Goal: Purchase product/service

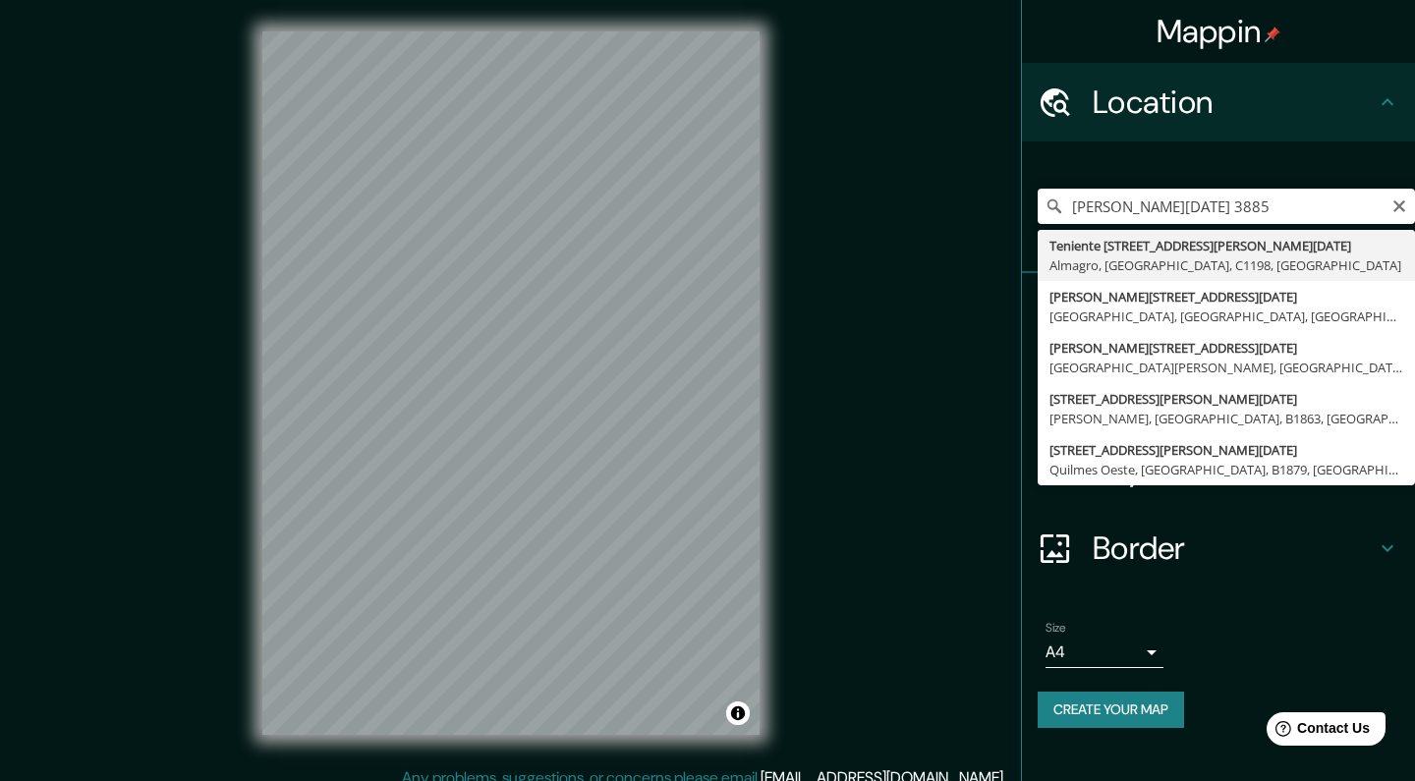
type input "[STREET_ADDRESS][PERSON_NAME][DATE]"
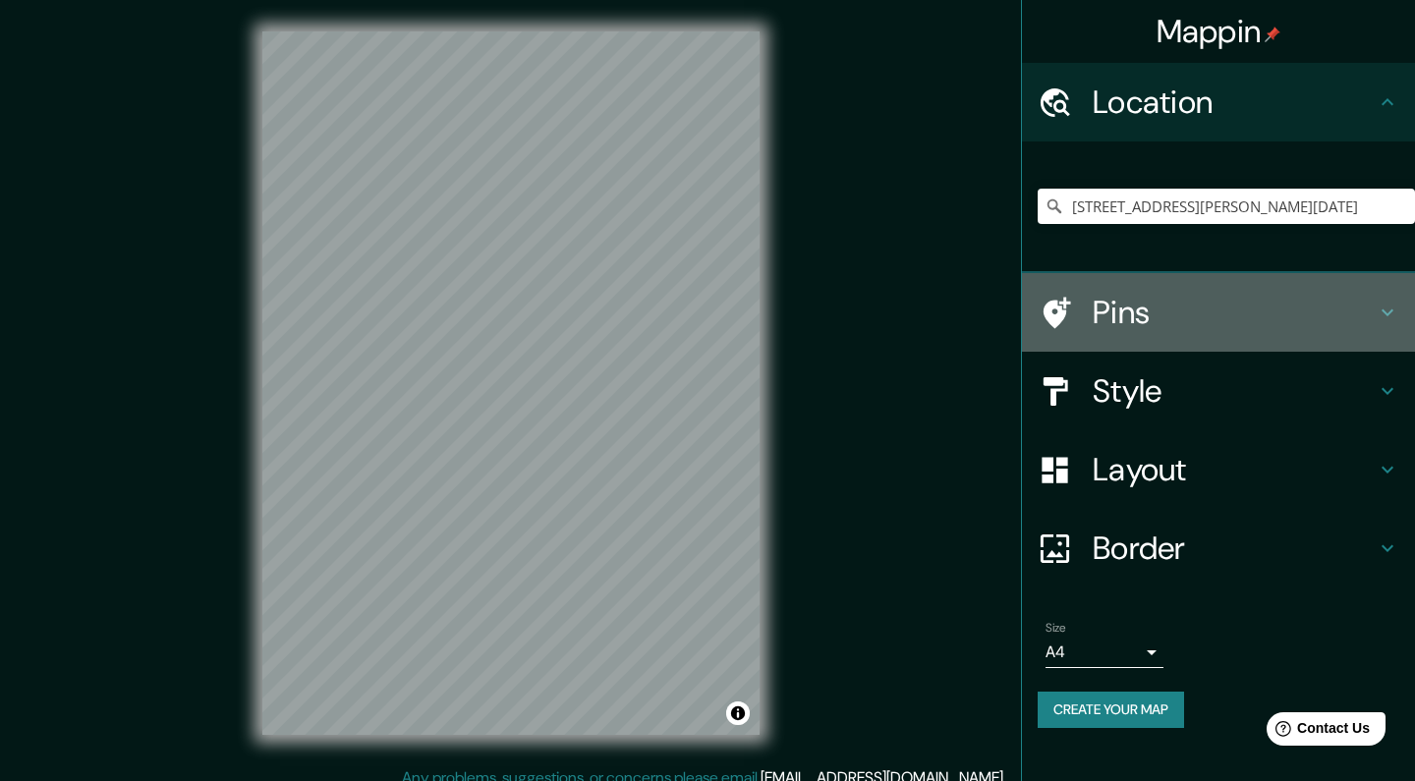
click at [1166, 310] on h4 "Pins" at bounding box center [1234, 312] width 283 height 39
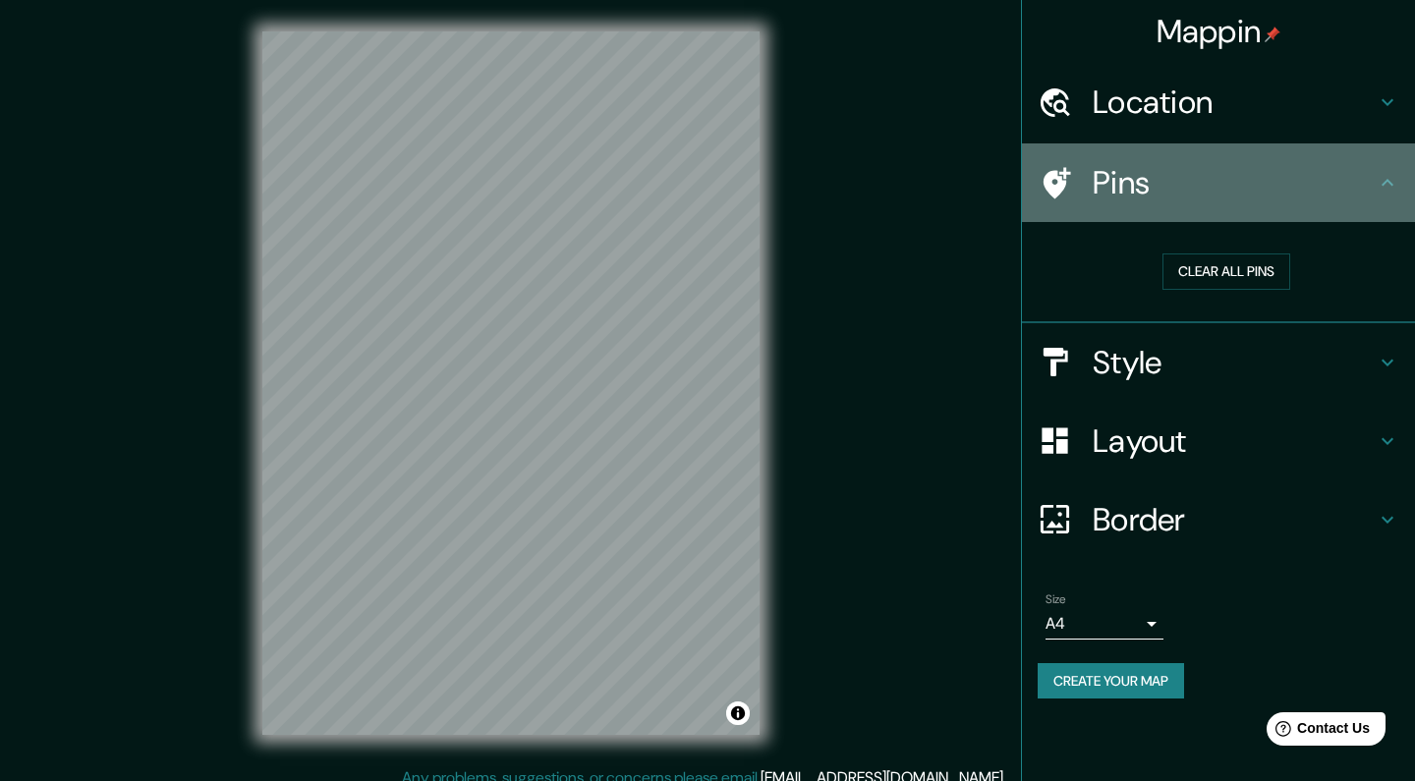
click at [1119, 181] on h4 "Pins" at bounding box center [1234, 182] width 283 height 39
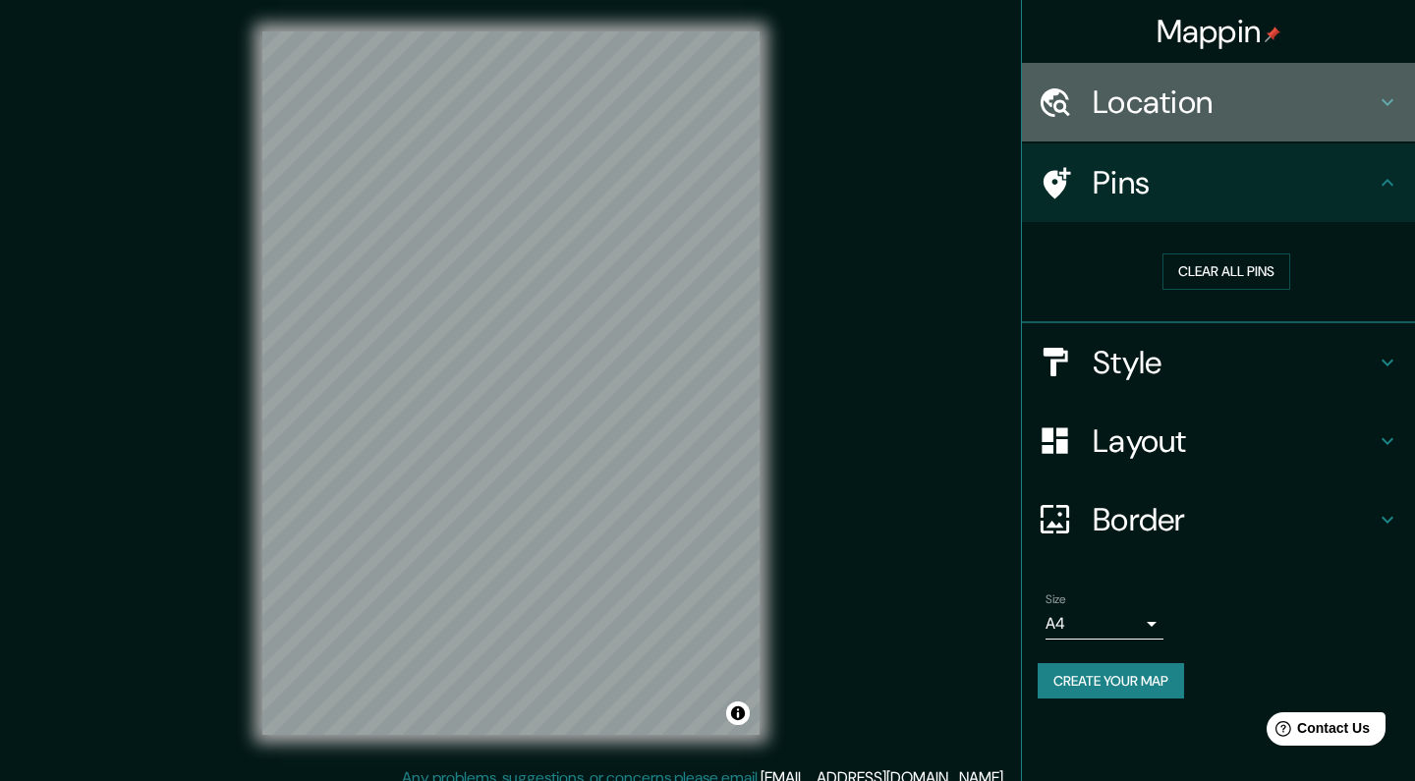
click at [1386, 107] on icon at bounding box center [1388, 102] width 24 height 24
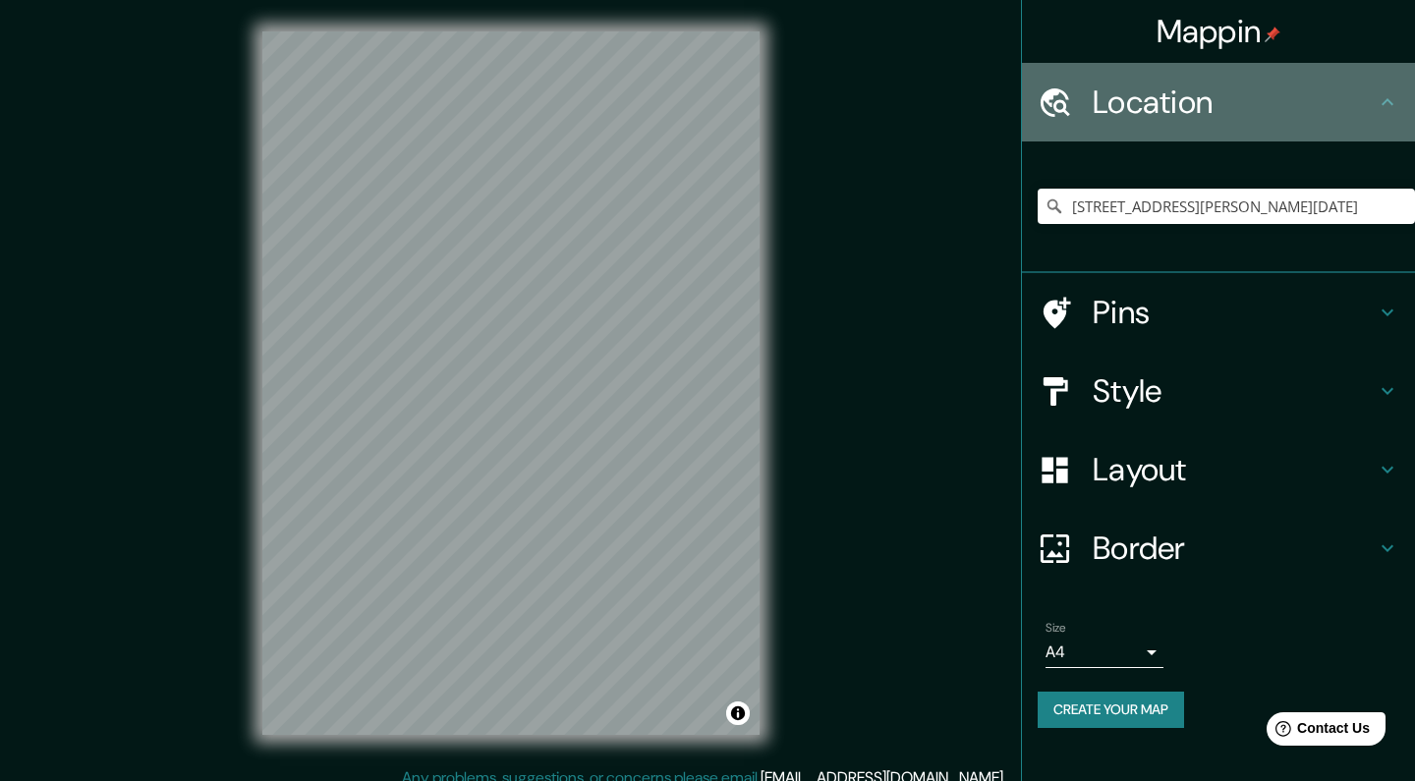
click at [1386, 107] on icon at bounding box center [1388, 102] width 24 height 24
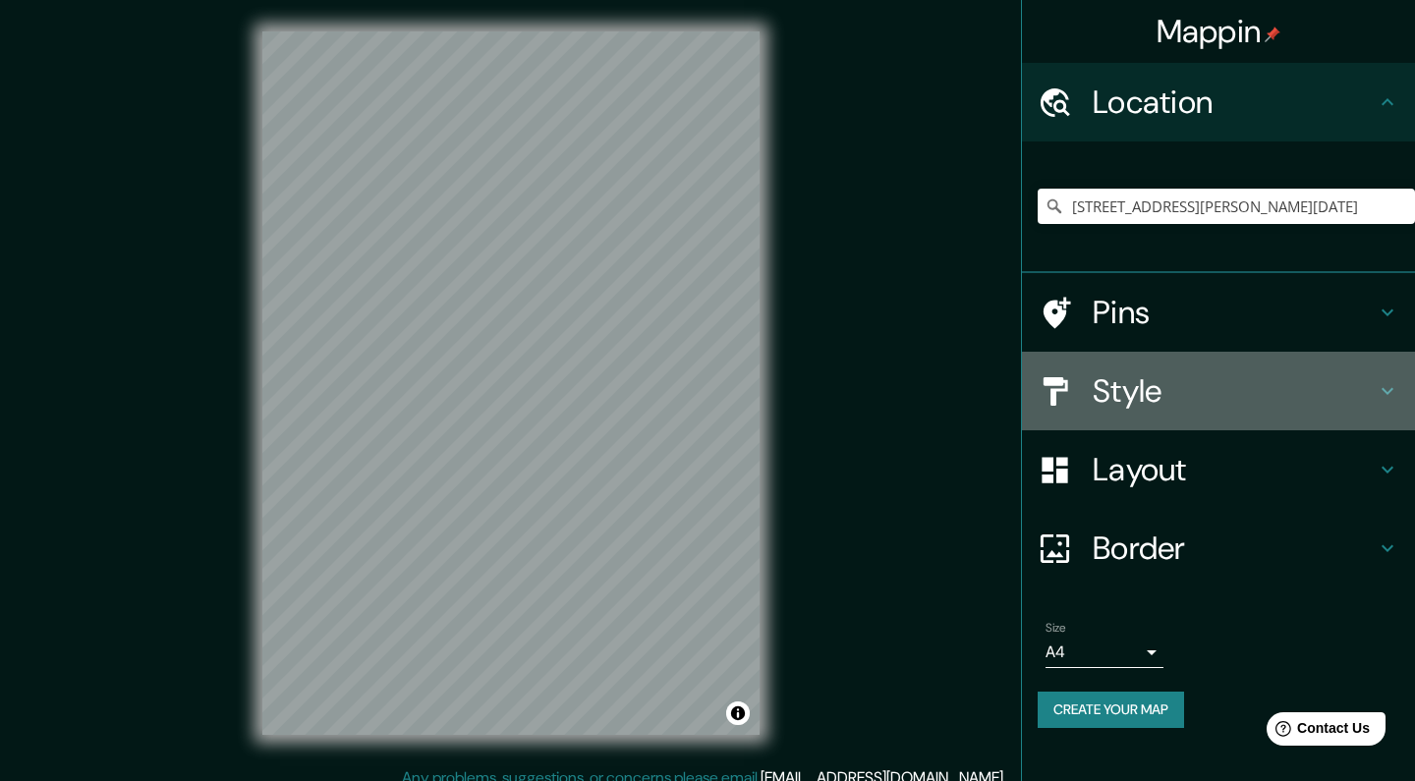
click at [1225, 394] on h4 "Style" at bounding box center [1234, 390] width 283 height 39
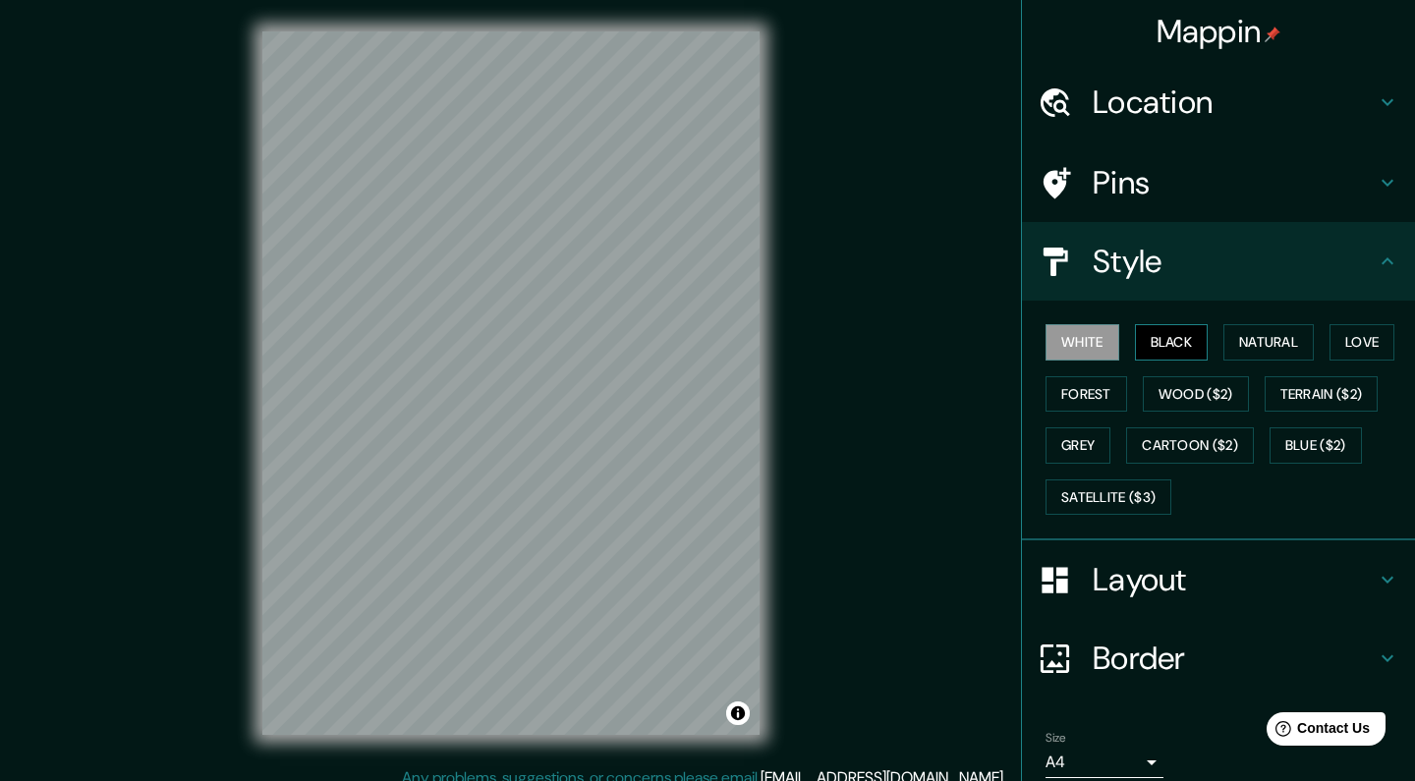
click at [1168, 336] on button "Black" at bounding box center [1172, 342] width 74 height 36
click at [1269, 339] on button "Natural" at bounding box center [1269, 342] width 90 height 36
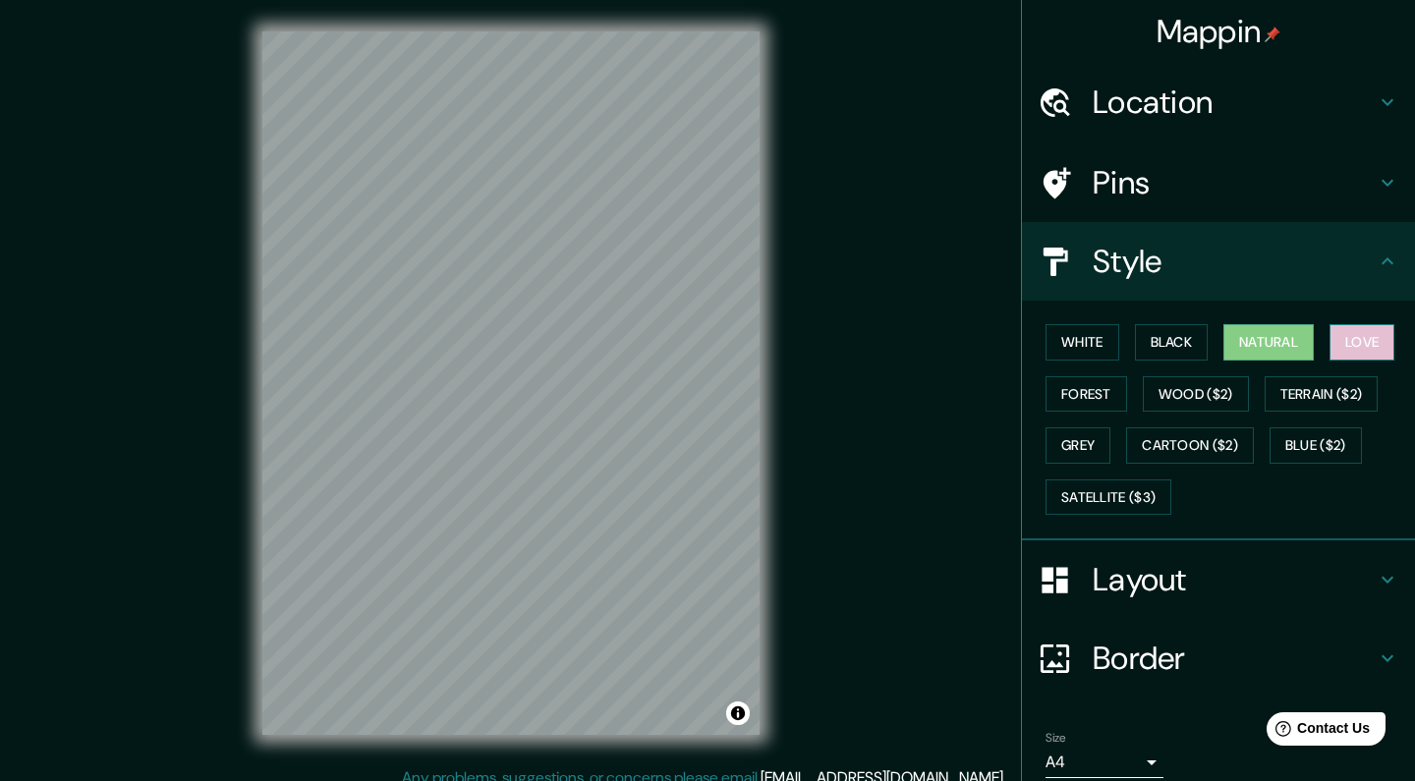
click at [1342, 340] on button "Love" at bounding box center [1362, 342] width 65 height 36
click at [1082, 401] on button "Forest" at bounding box center [1087, 394] width 82 height 36
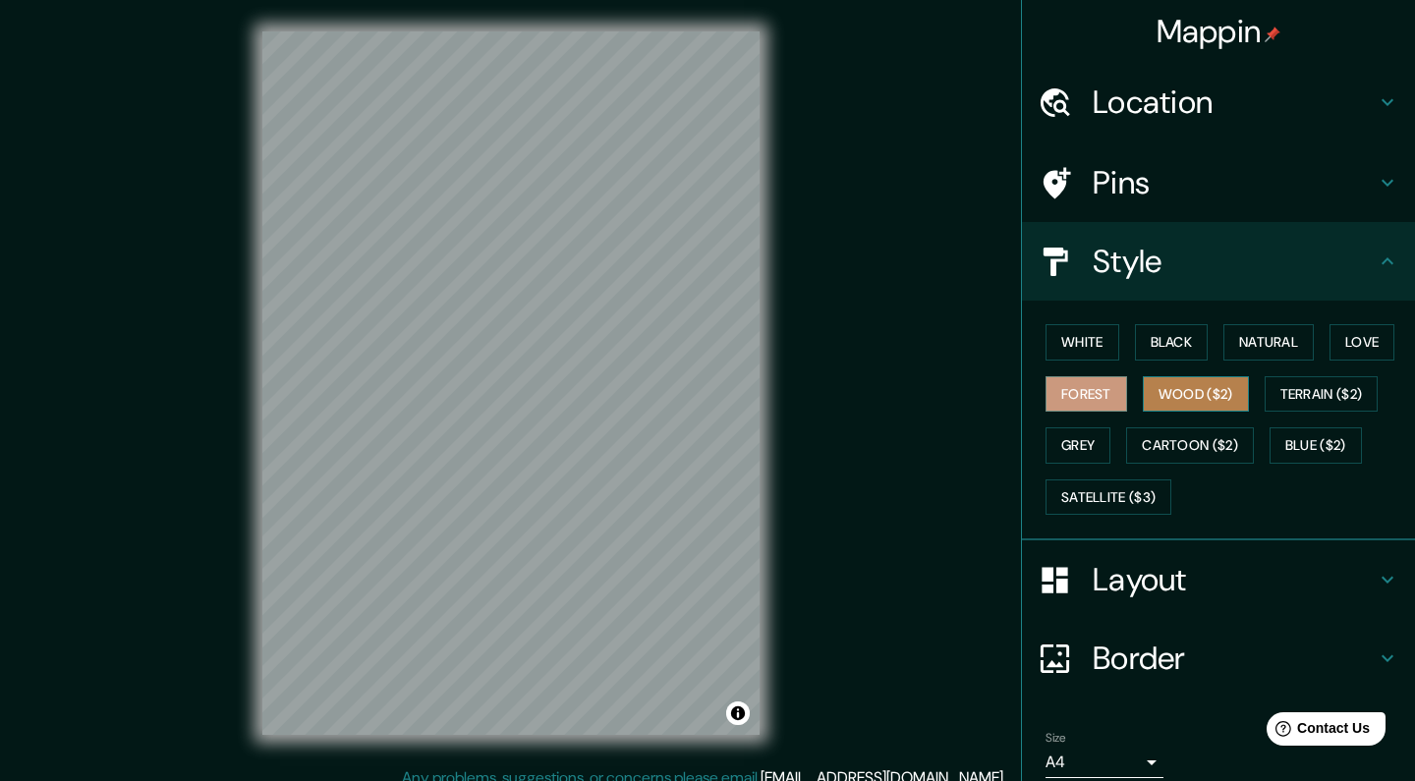
click at [1197, 384] on button "Wood ($2)" at bounding box center [1196, 394] width 106 height 36
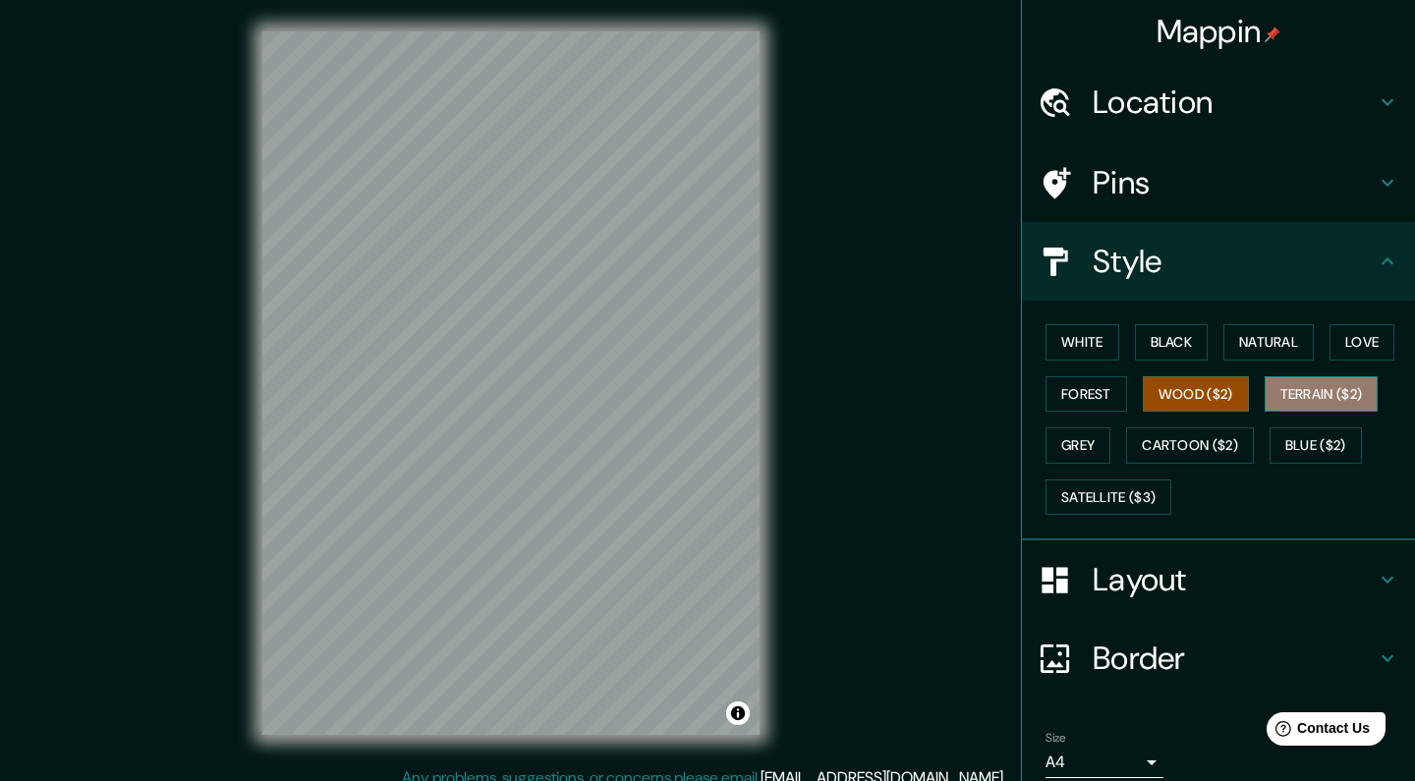
click at [1297, 385] on button "Terrain ($2)" at bounding box center [1322, 394] width 114 height 36
click at [1186, 389] on button "Wood ($2)" at bounding box center [1196, 394] width 106 height 36
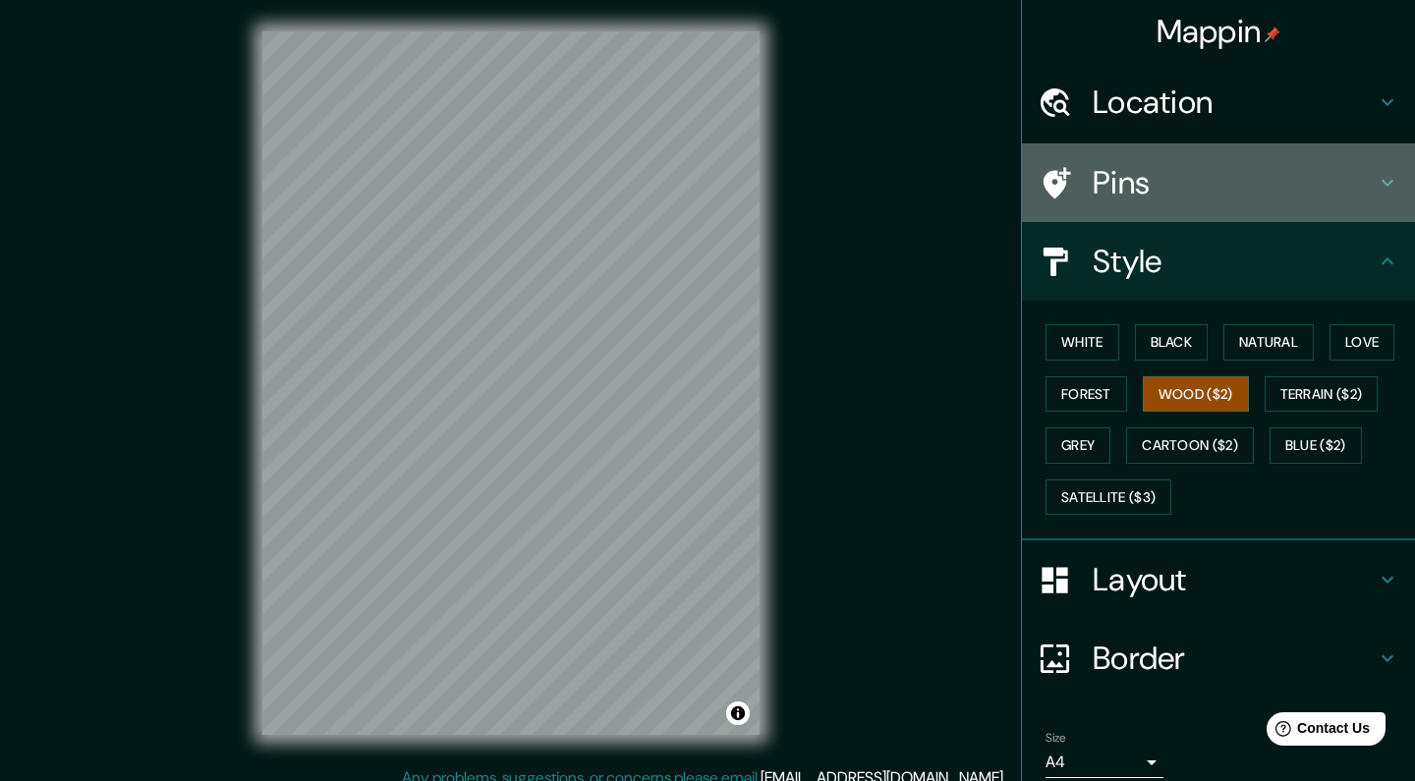
click at [1139, 179] on h4 "Pins" at bounding box center [1234, 182] width 283 height 39
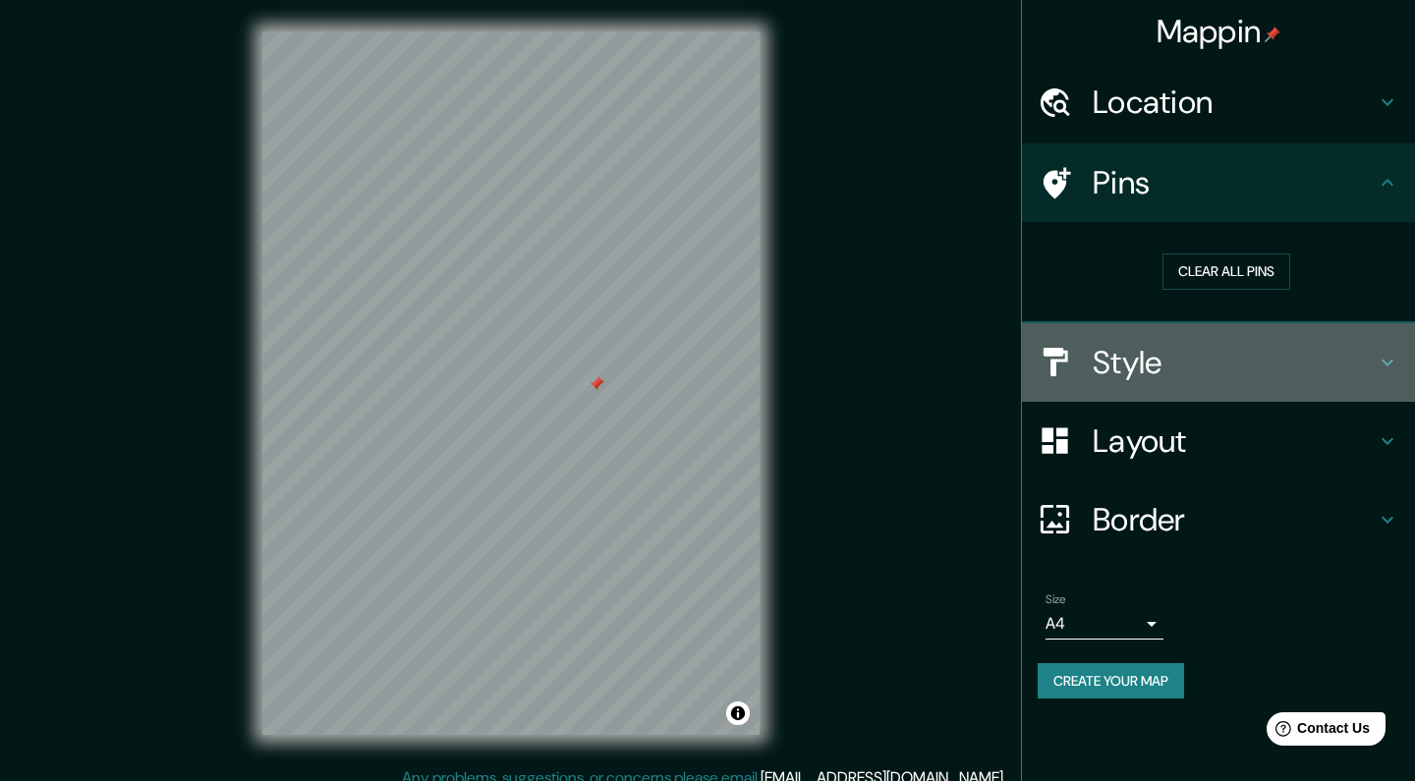
click at [1272, 358] on h4 "Style" at bounding box center [1234, 362] width 283 height 39
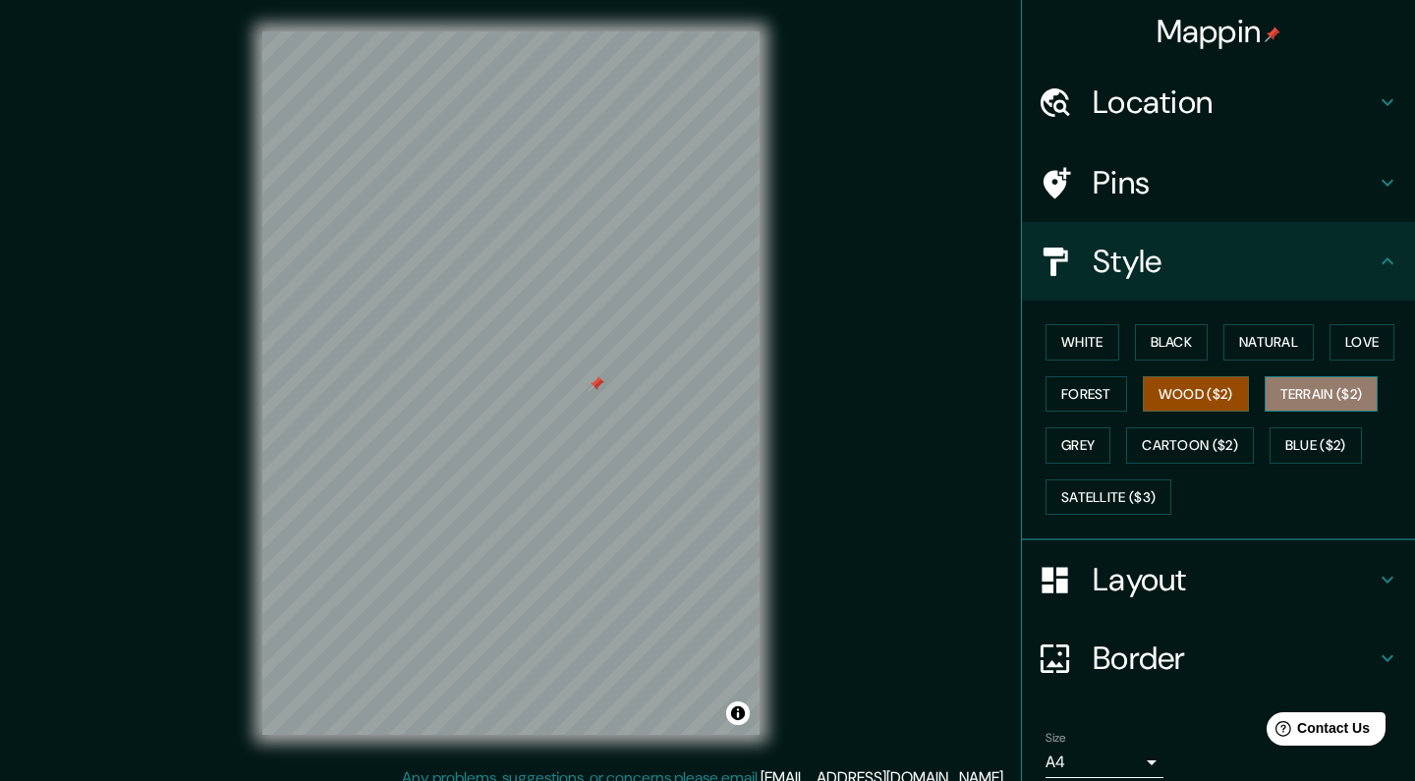
click at [1318, 376] on button "Terrain ($2)" at bounding box center [1322, 394] width 114 height 36
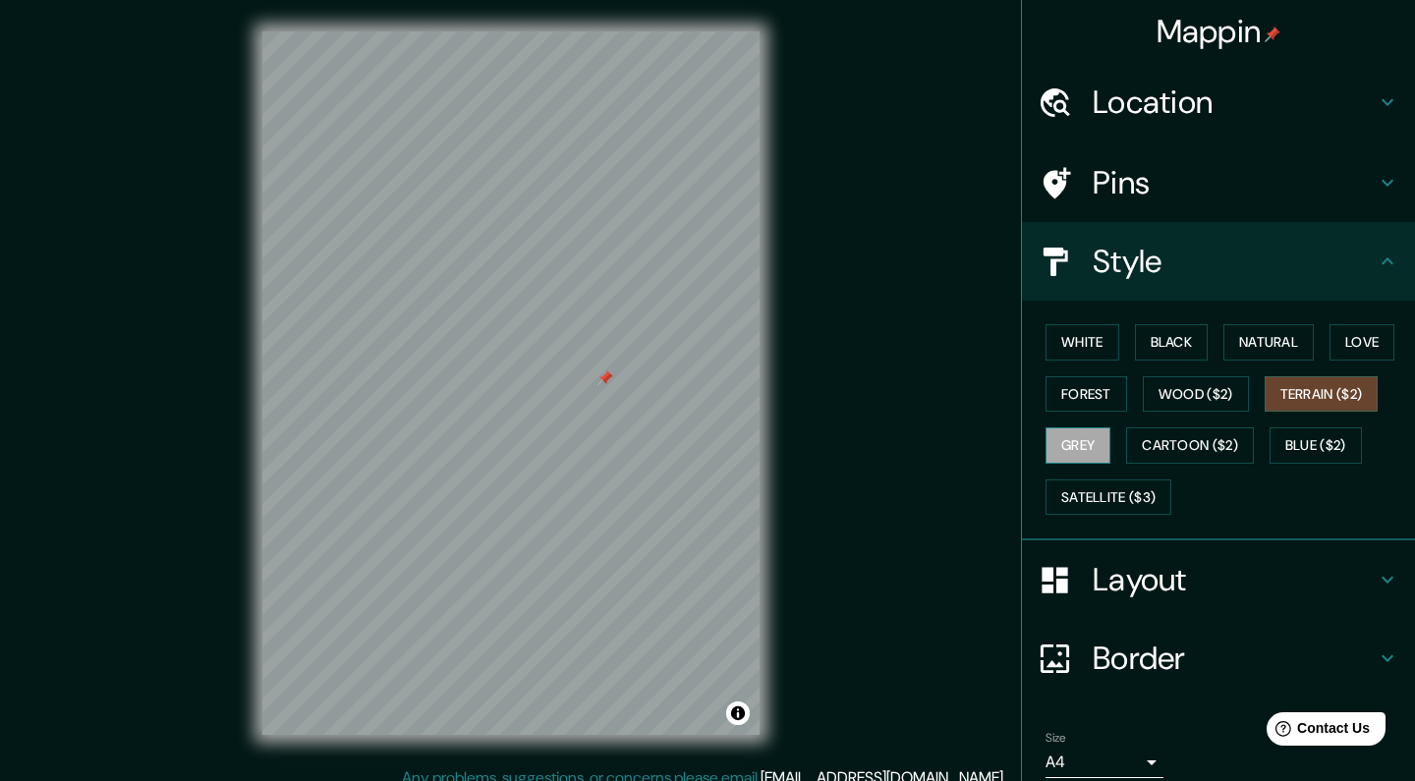
click at [1075, 439] on button "Grey" at bounding box center [1078, 445] width 65 height 36
click at [1166, 438] on button "Cartoon ($2)" at bounding box center [1190, 445] width 128 height 36
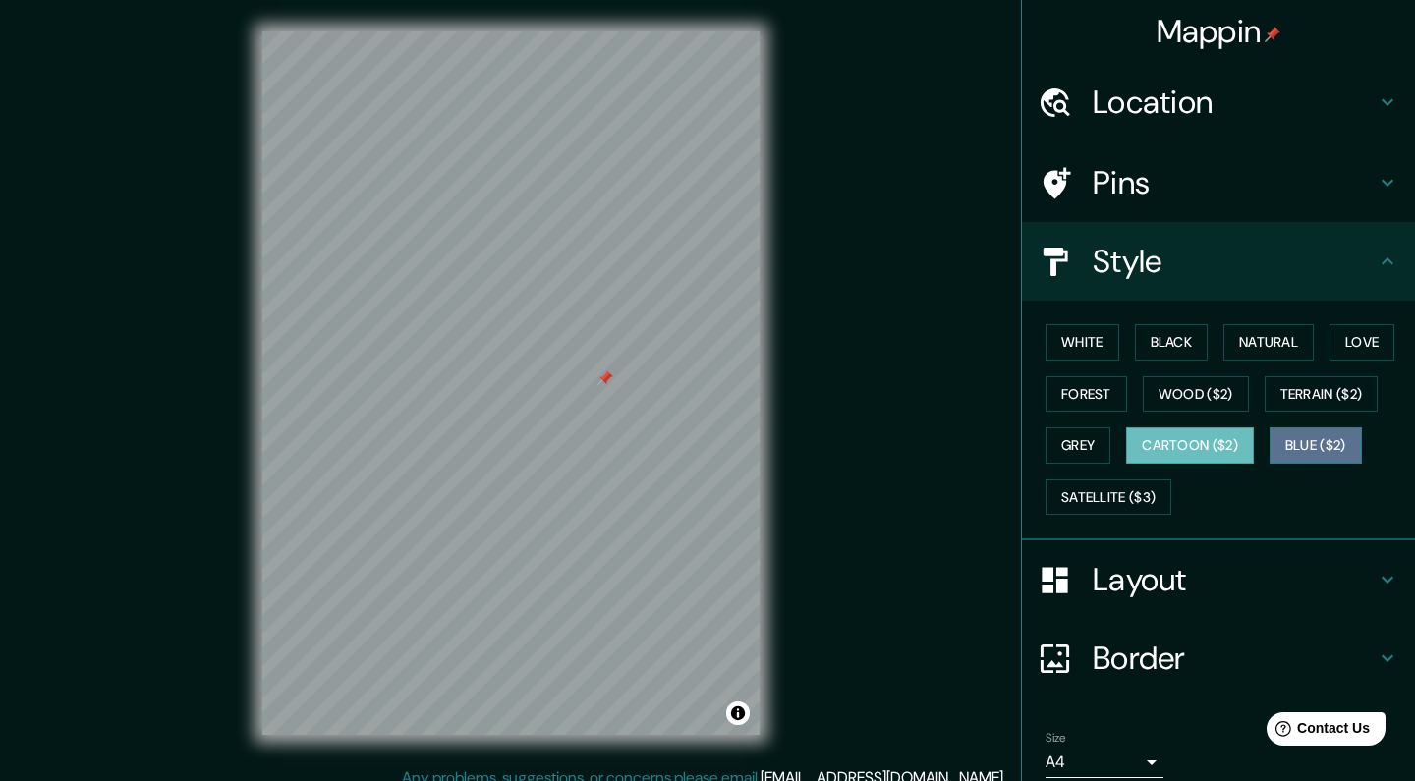
click at [1322, 435] on button "Blue ($2)" at bounding box center [1316, 445] width 92 height 36
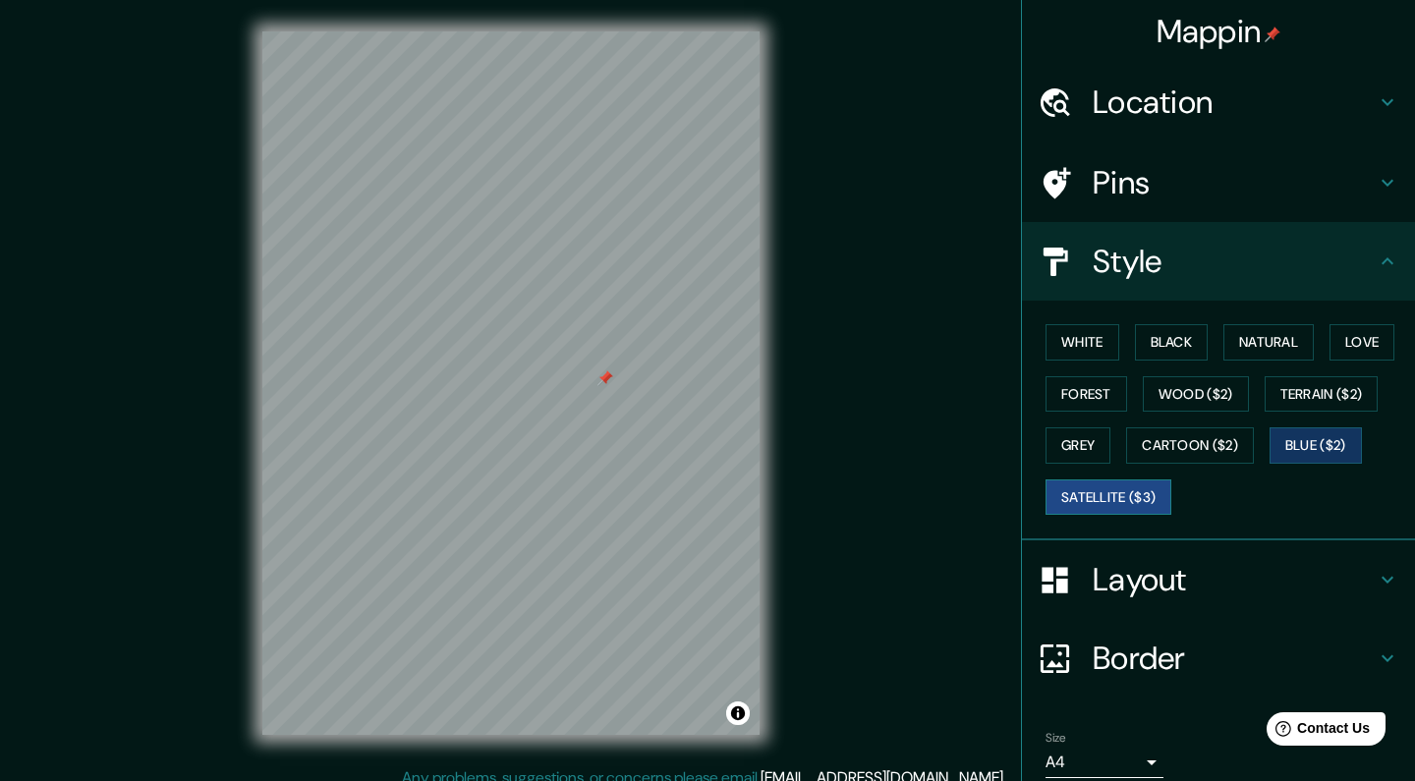
click at [1093, 489] on button "Satellite ($3)" at bounding box center [1109, 498] width 126 height 36
click at [1102, 393] on button "Forest" at bounding box center [1087, 394] width 82 height 36
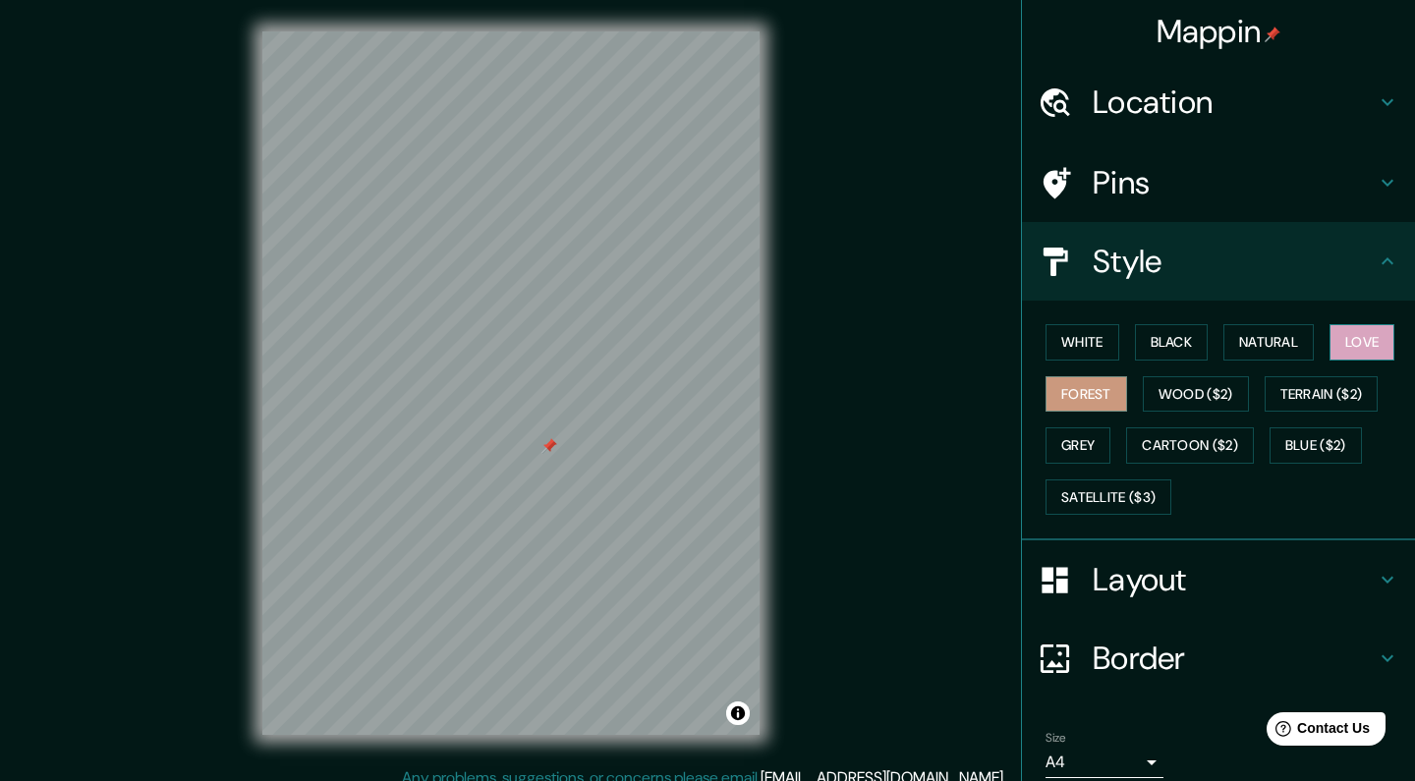
click at [1375, 339] on button "Love" at bounding box center [1362, 342] width 65 height 36
click at [1257, 343] on button "Natural" at bounding box center [1269, 342] width 90 height 36
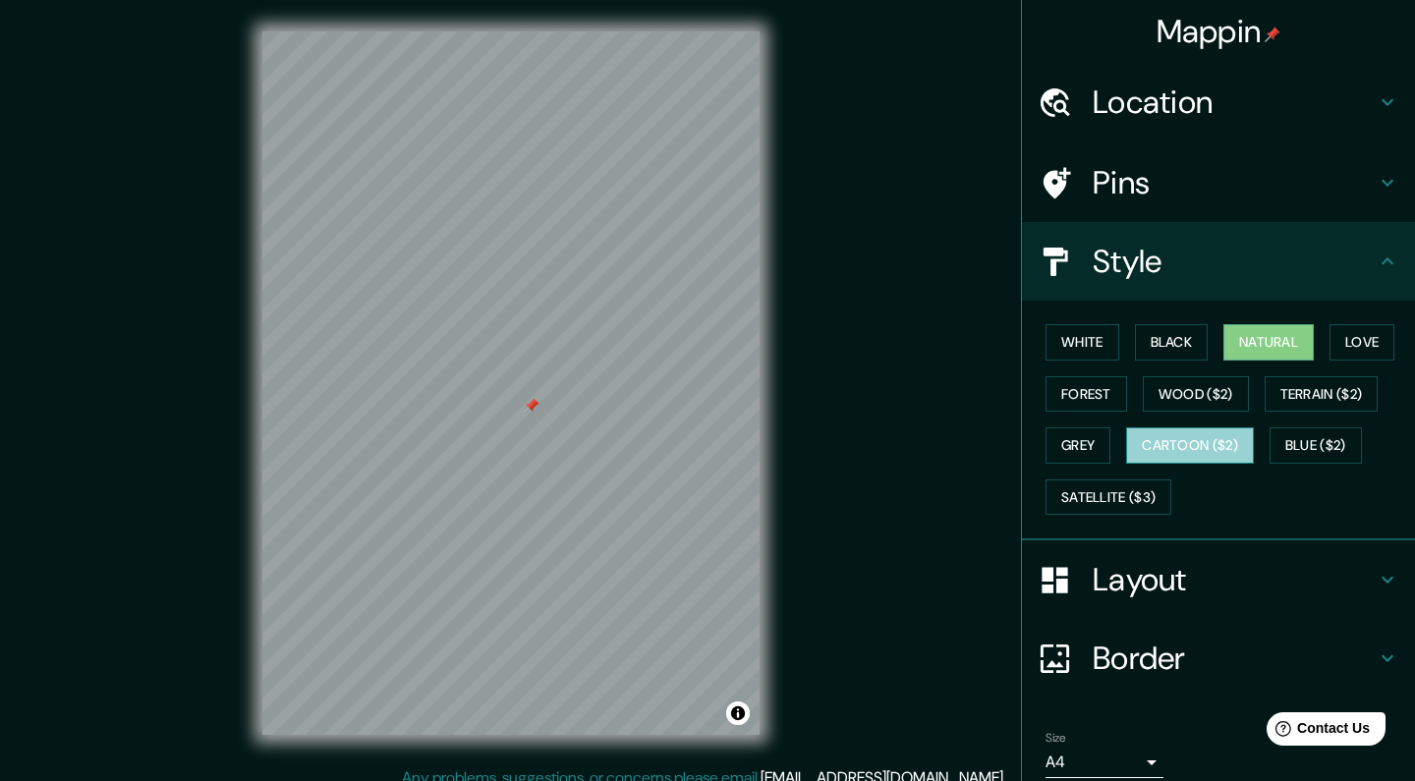
click at [1193, 438] on button "Cartoon ($2)" at bounding box center [1190, 445] width 128 height 36
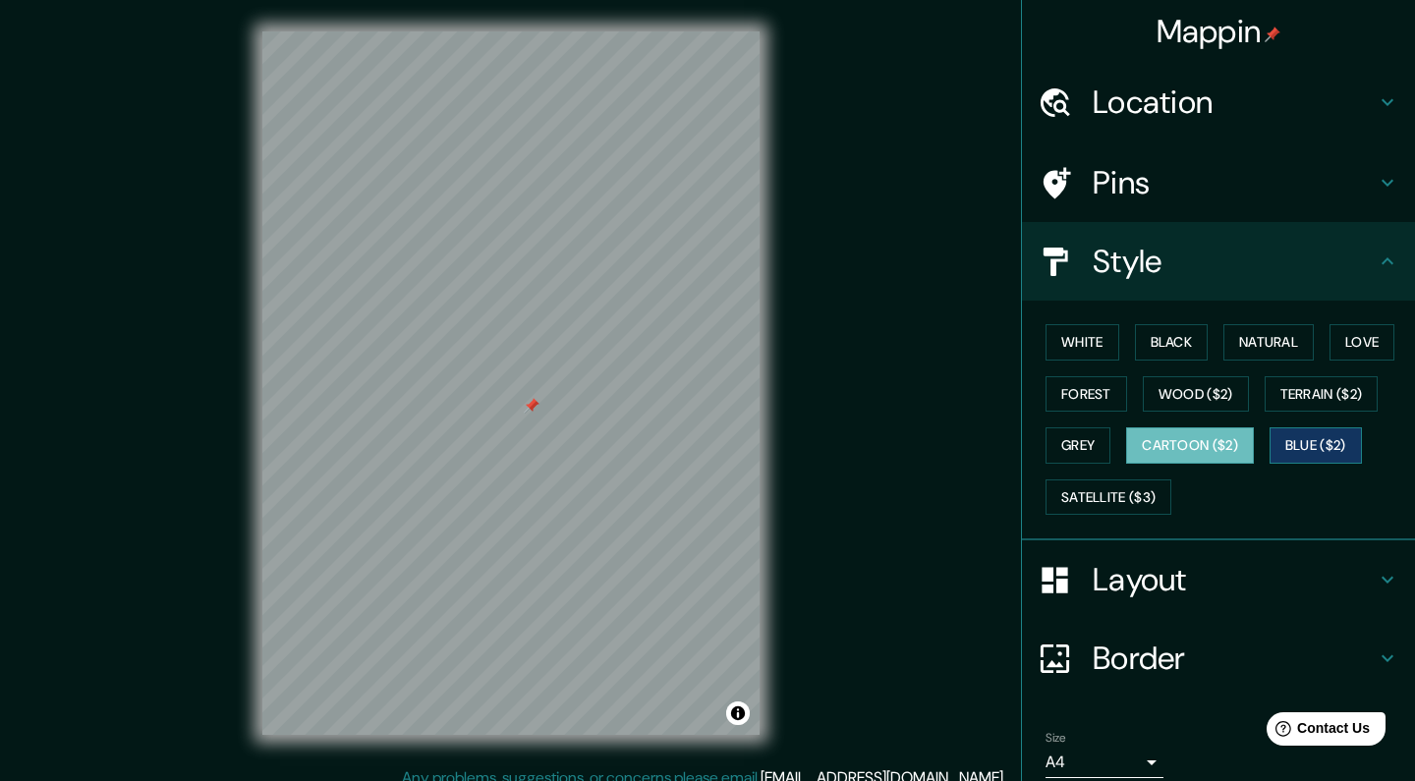
click at [1329, 439] on button "Blue ($2)" at bounding box center [1316, 445] width 92 height 36
click at [1140, 489] on button "Satellite ($3)" at bounding box center [1109, 498] width 126 height 36
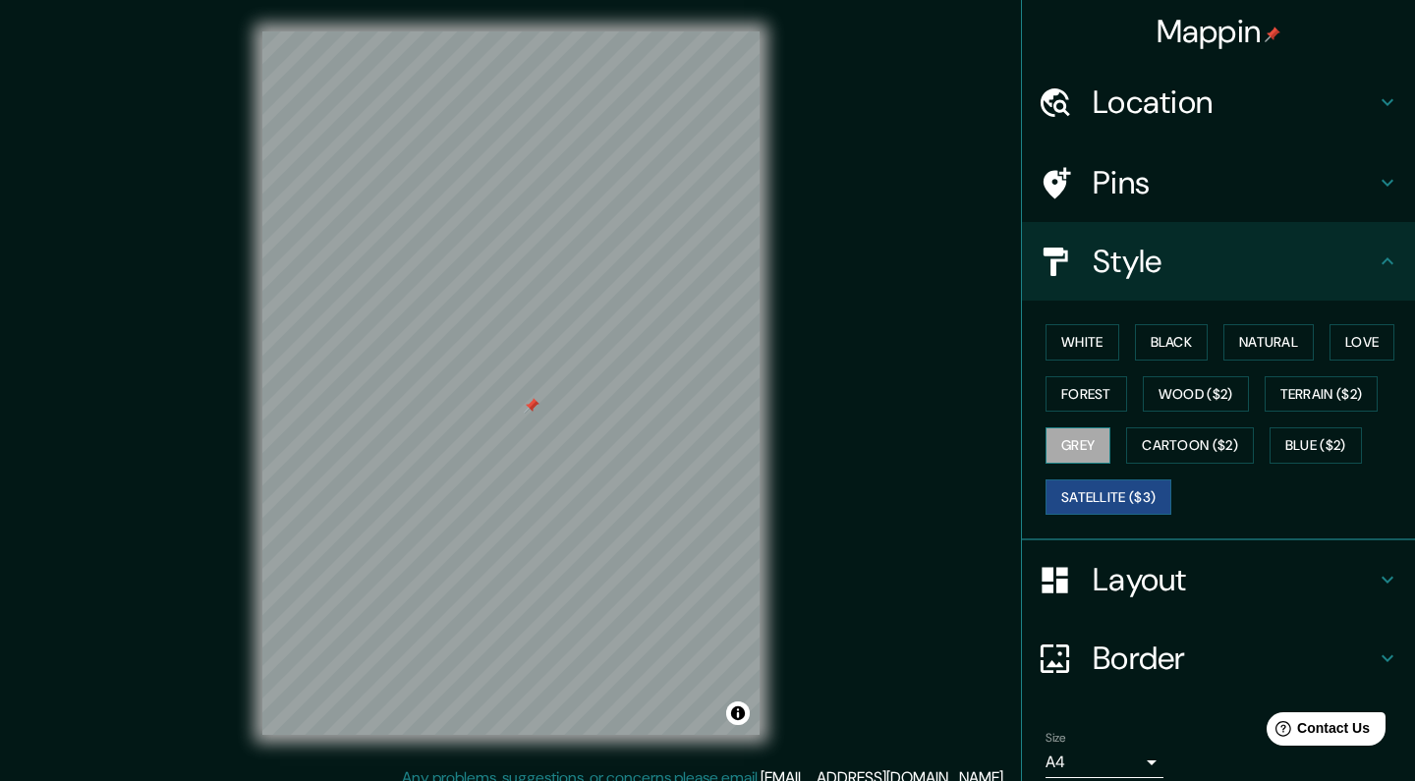
click at [1090, 427] on button "Grey" at bounding box center [1078, 445] width 65 height 36
click at [1325, 387] on button "Terrain ($2)" at bounding box center [1322, 394] width 114 height 36
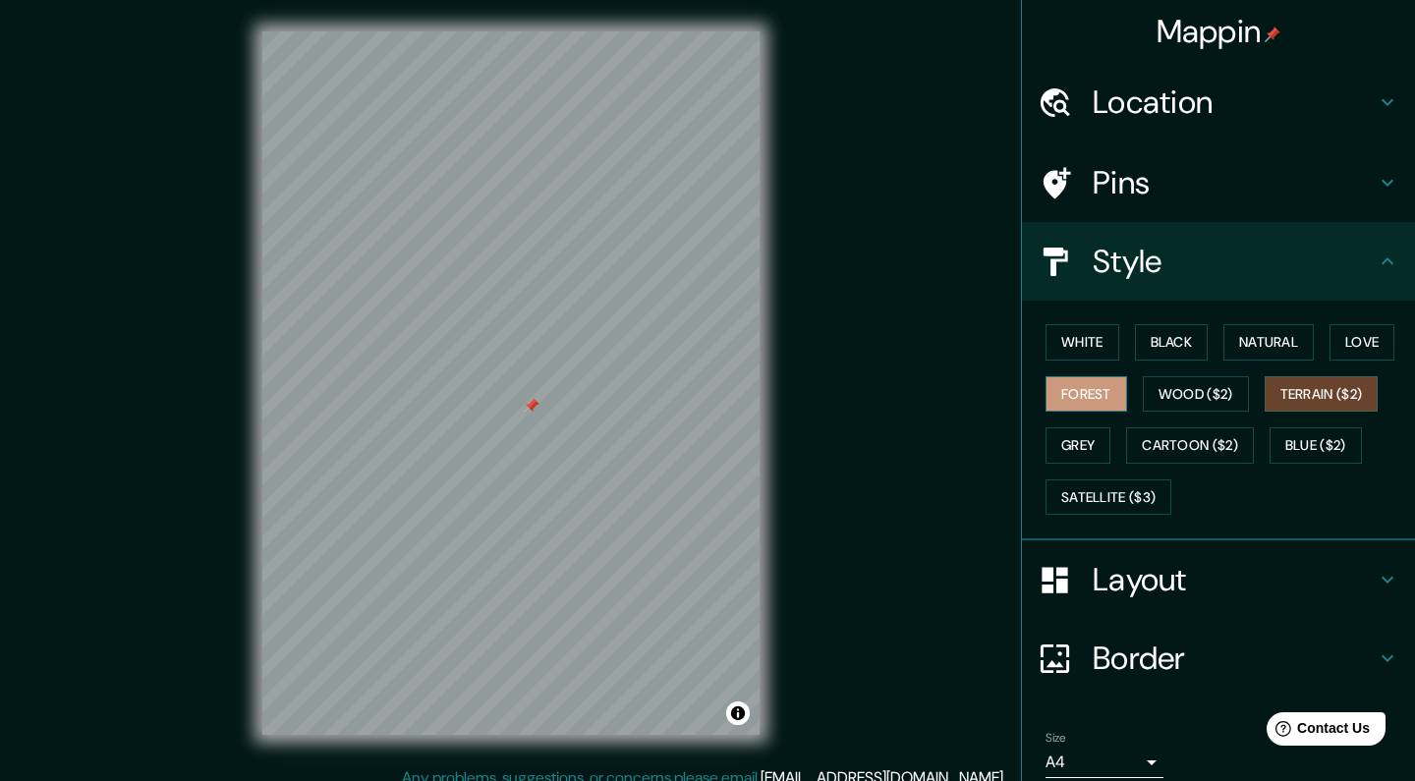
click at [1082, 396] on button "Forest" at bounding box center [1087, 394] width 82 height 36
click at [1209, 561] on h4 "Layout" at bounding box center [1234, 579] width 283 height 39
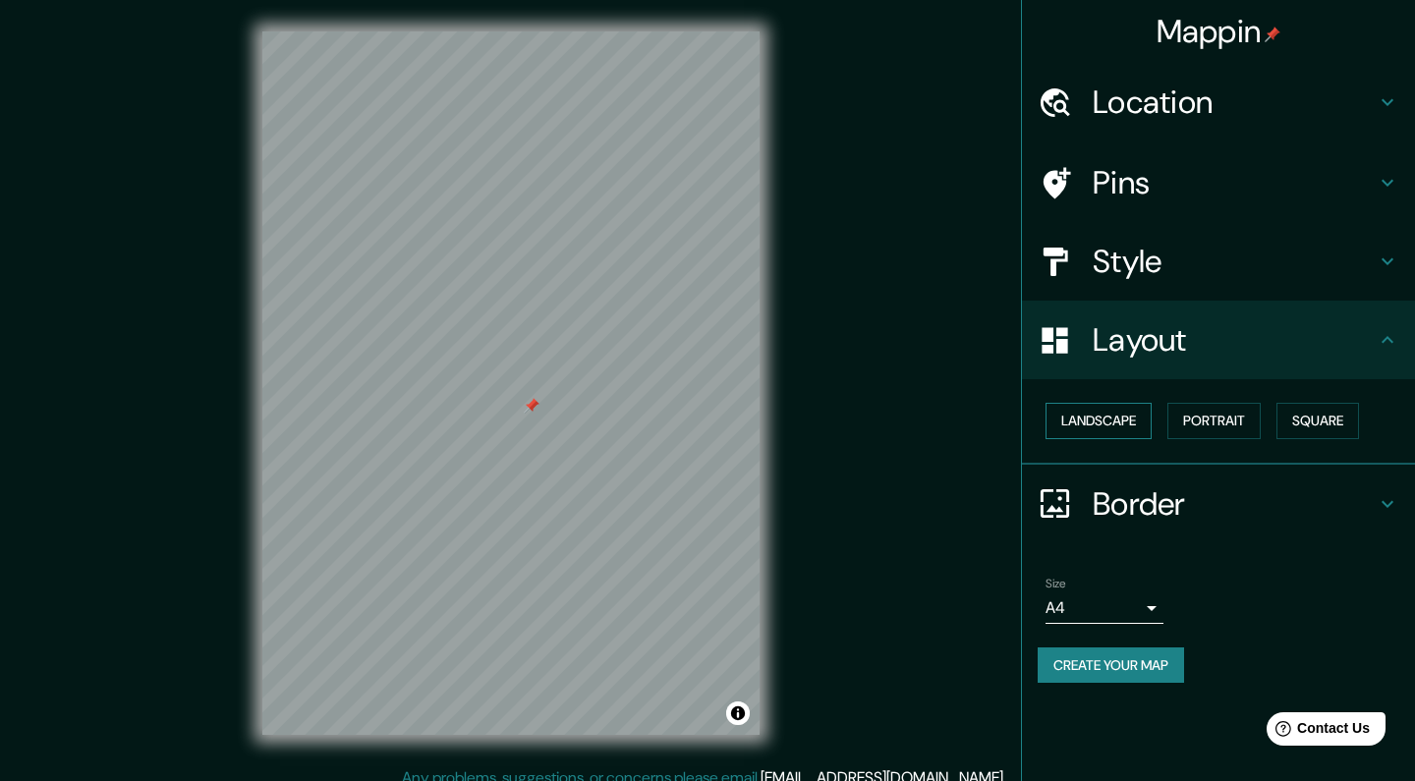
click at [1115, 417] on button "Landscape" at bounding box center [1099, 421] width 106 height 36
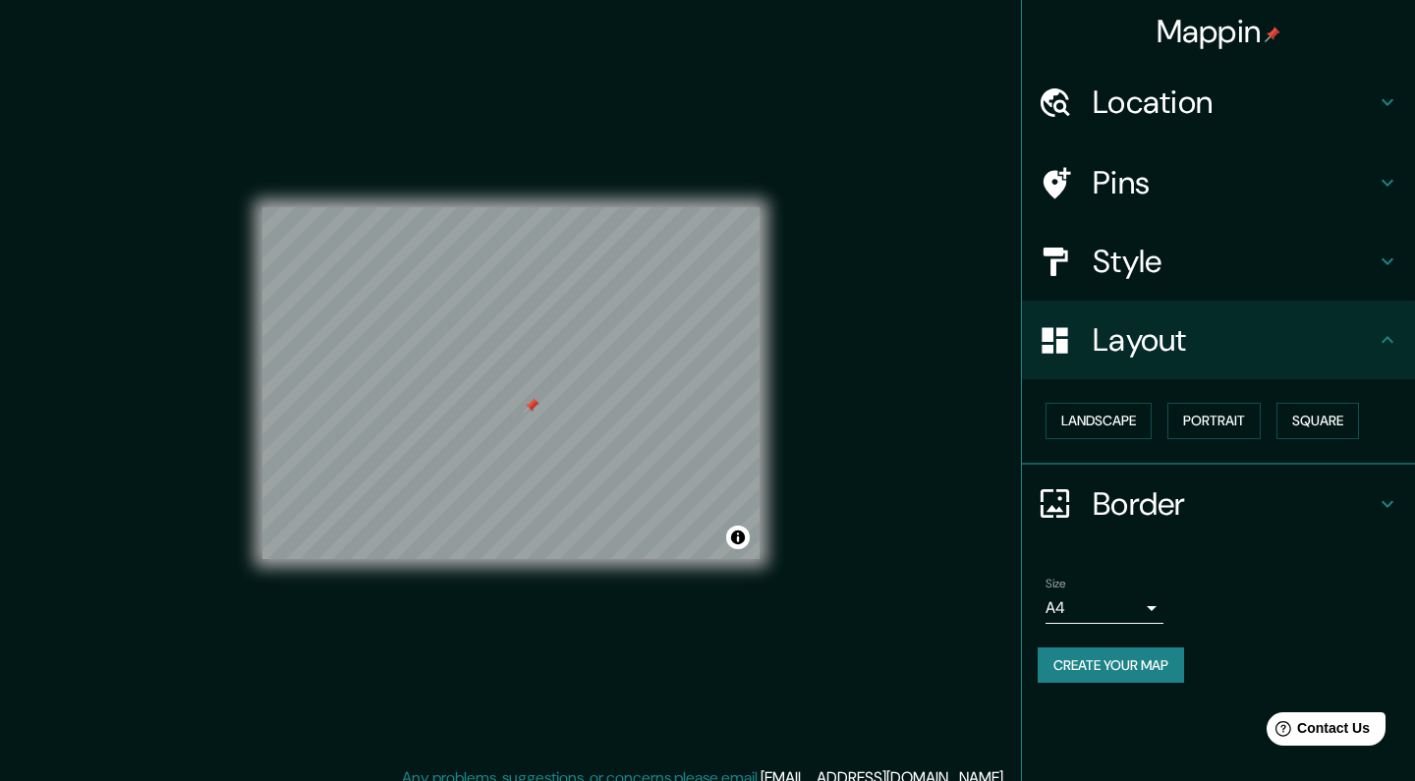
click at [1143, 500] on h4 "Border" at bounding box center [1234, 503] width 283 height 39
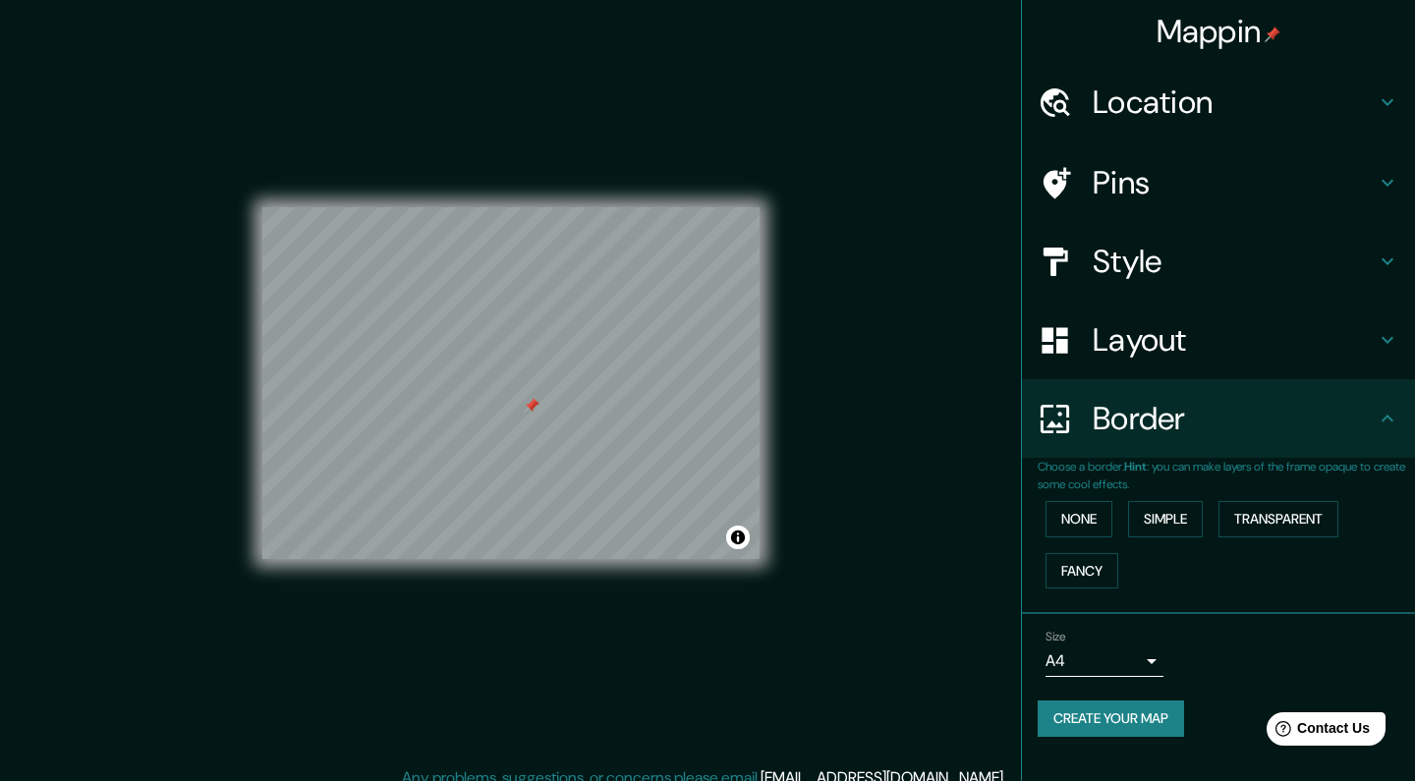
click at [1147, 274] on h4 "Style" at bounding box center [1234, 261] width 283 height 39
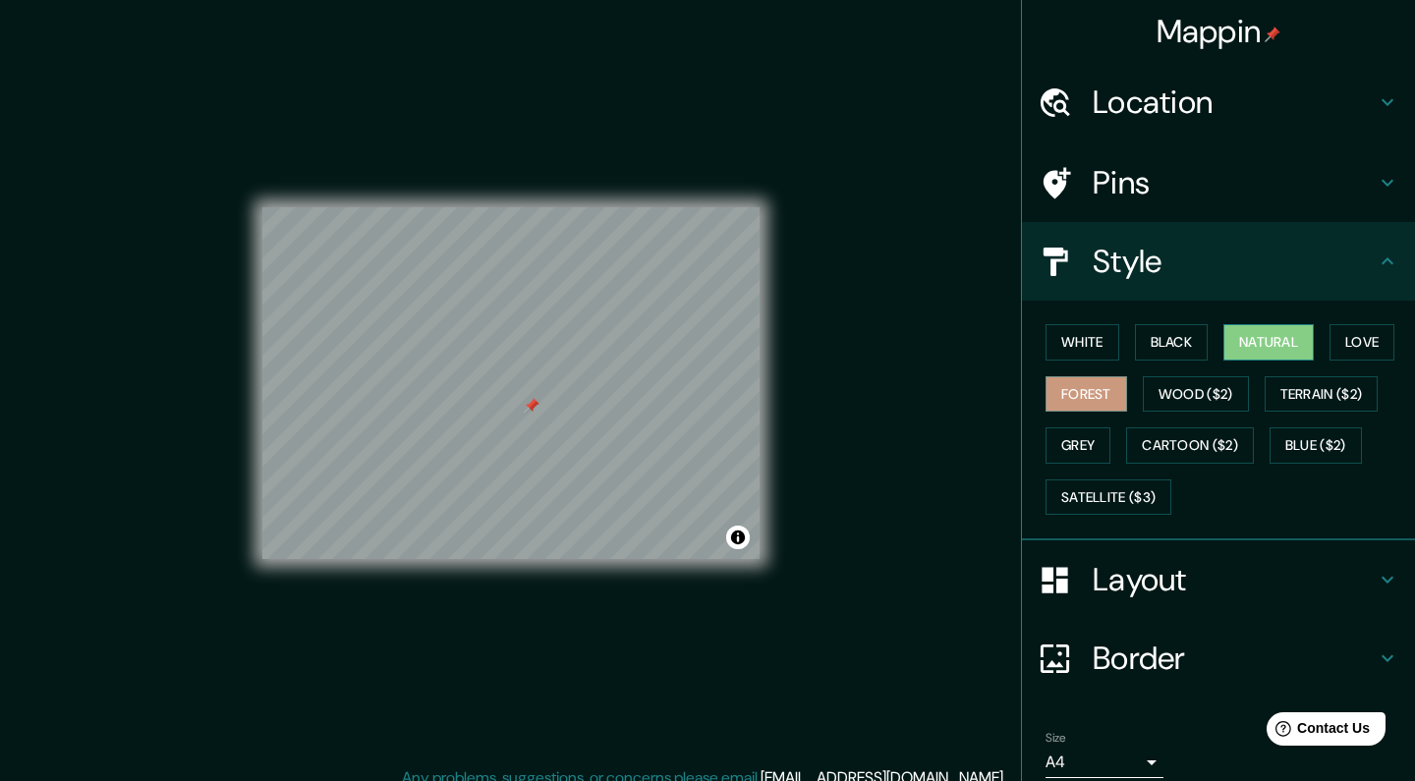
click at [1234, 333] on button "Natural" at bounding box center [1269, 342] width 90 height 36
click at [1162, 434] on button "Cartoon ($2)" at bounding box center [1190, 445] width 128 height 36
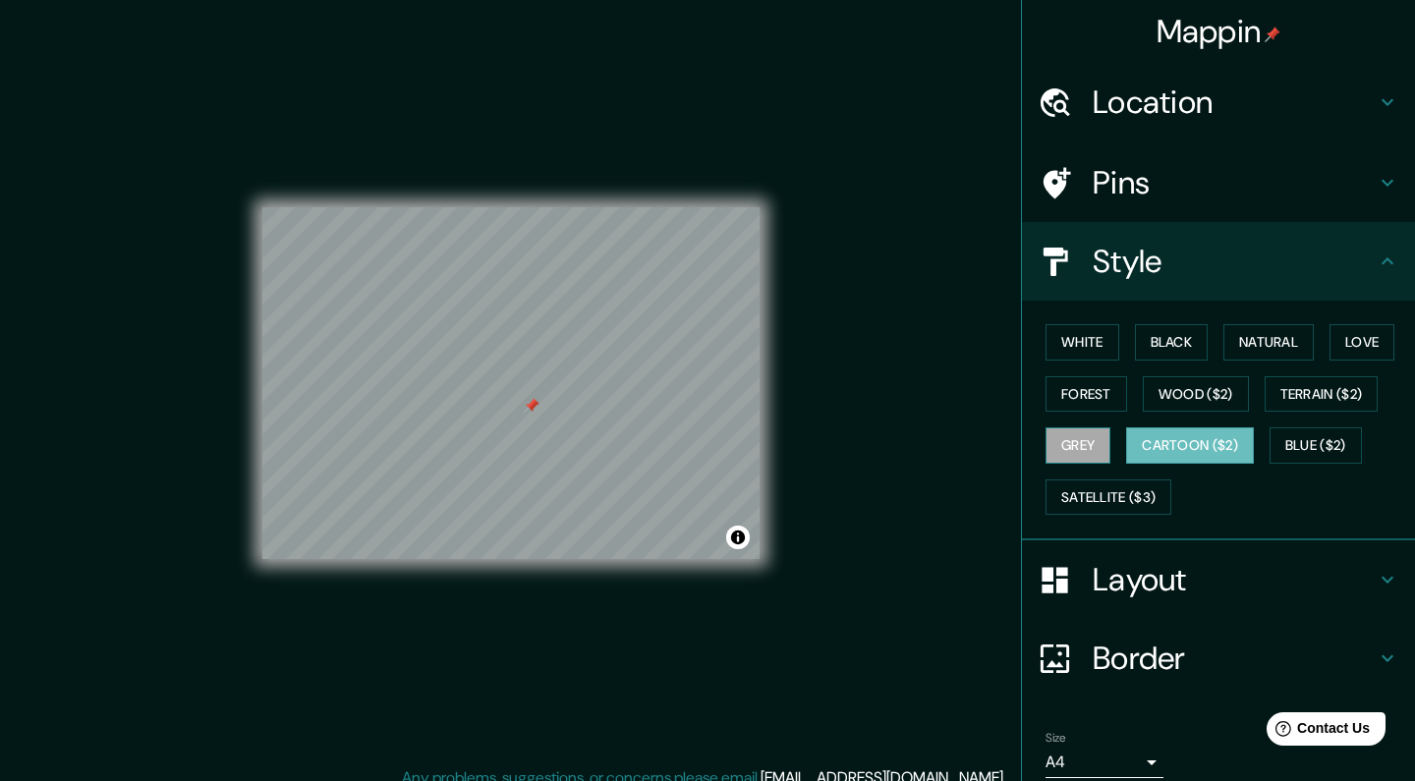
click at [1084, 436] on button "Grey" at bounding box center [1078, 445] width 65 height 36
click at [1306, 446] on button "Blue ($2)" at bounding box center [1316, 445] width 92 height 36
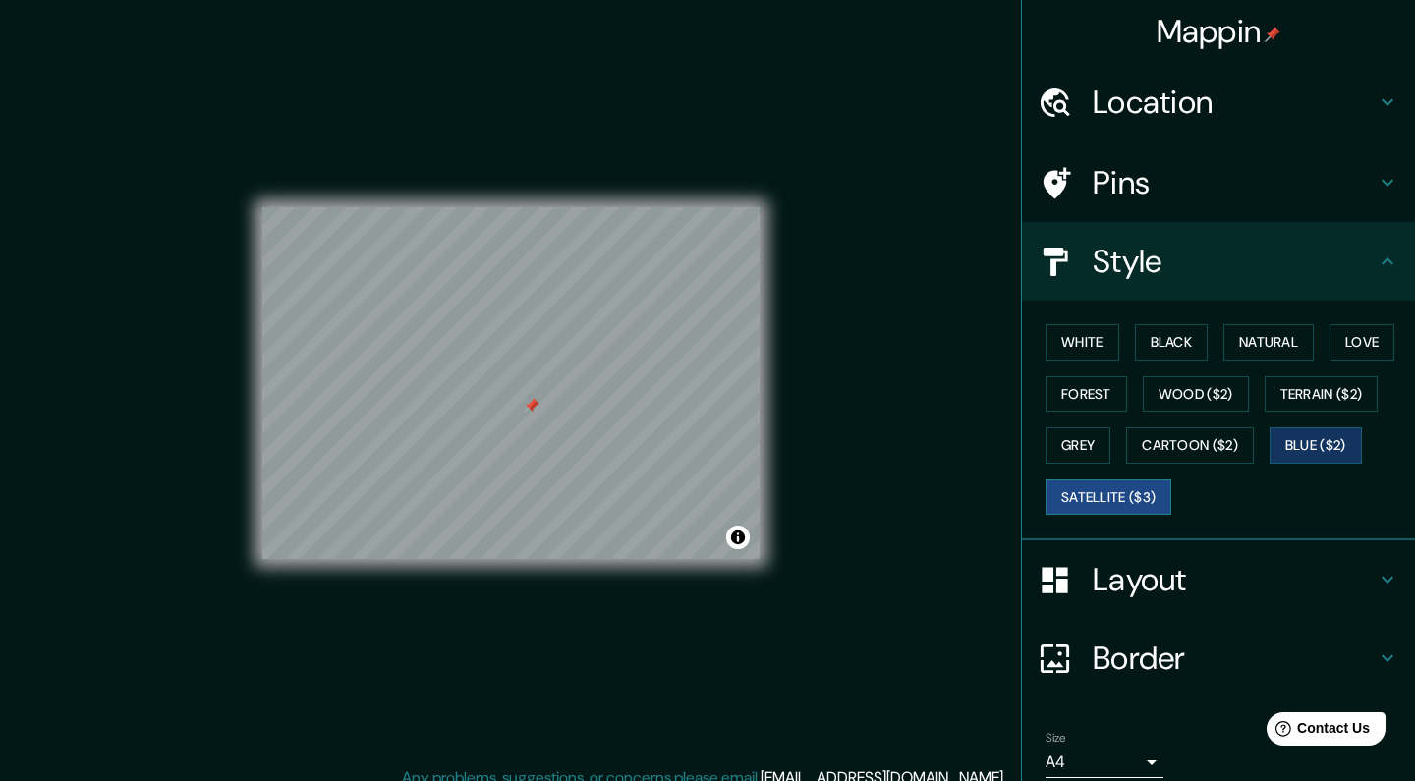
click at [1118, 488] on button "Satellite ($3)" at bounding box center [1109, 498] width 126 height 36
click at [1095, 390] on button "Forest" at bounding box center [1087, 394] width 82 height 36
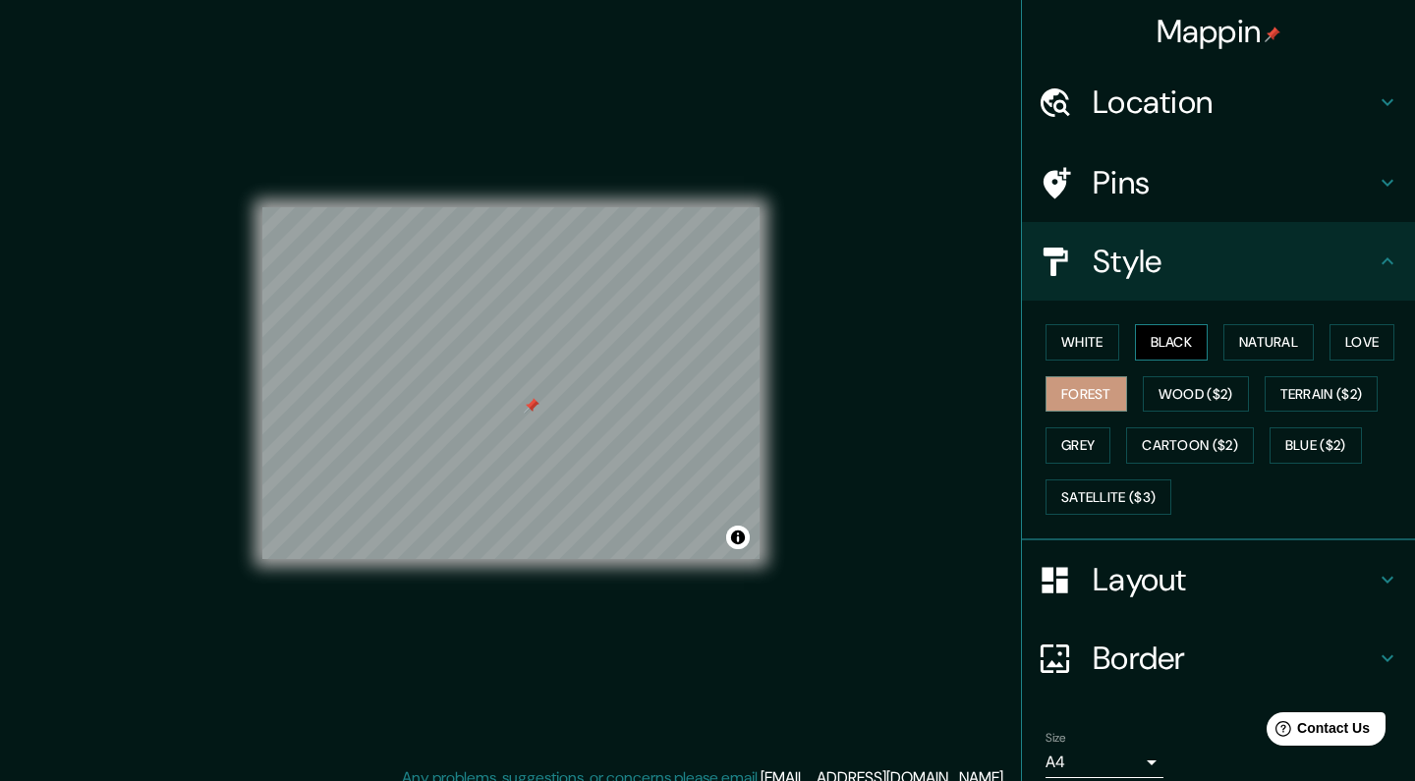
click at [1176, 342] on button "Black" at bounding box center [1172, 342] width 74 height 36
